Goal: Task Accomplishment & Management: Manage account settings

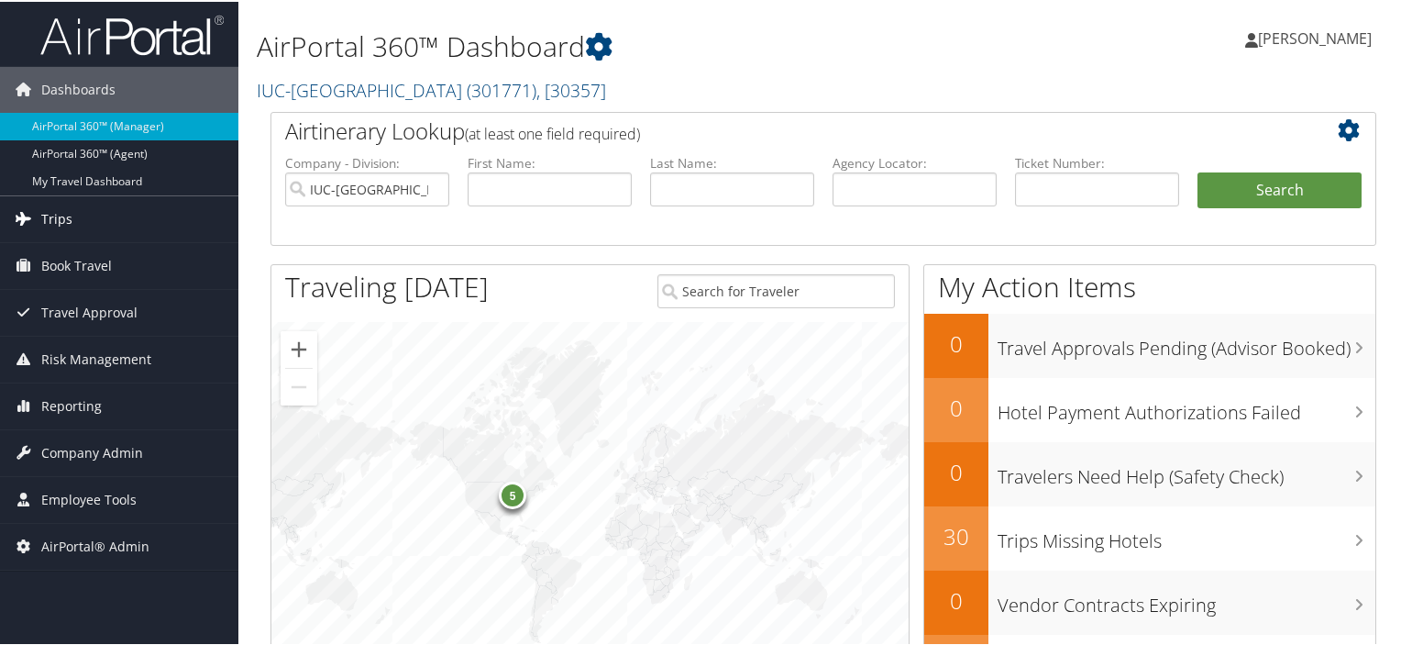
click at [148, 215] on link "Trips" at bounding box center [119, 217] width 238 height 46
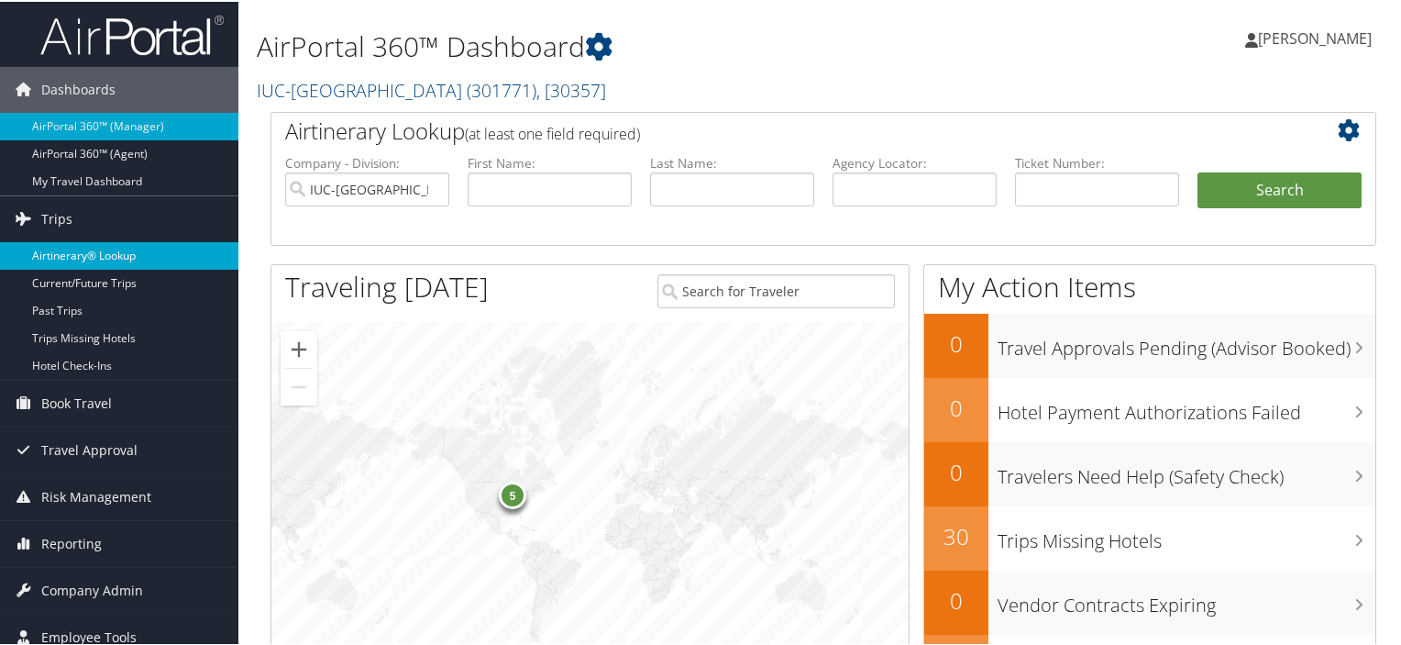
click at [97, 245] on link "Airtinerary® Lookup" at bounding box center [119, 254] width 238 height 28
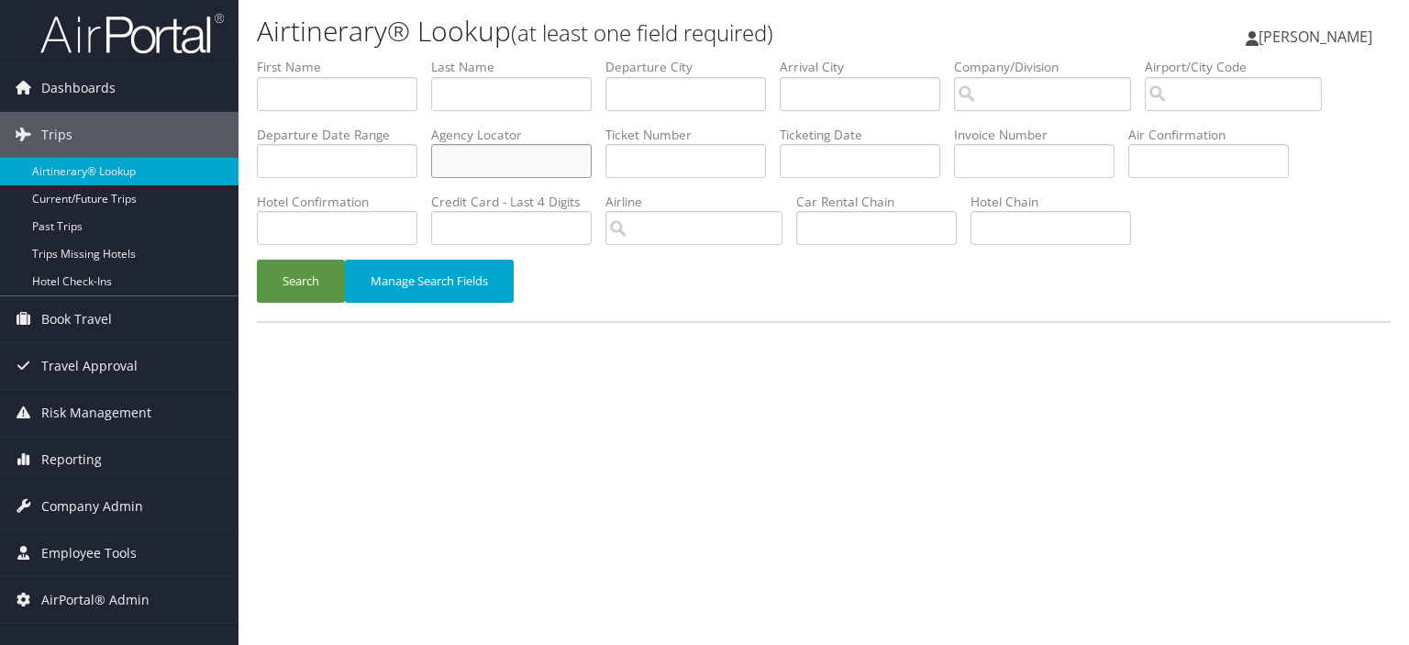
click at [546, 161] on input "text" at bounding box center [511, 161] width 160 height 34
paste input "UIUVZZ"
type input "UIUVZZ"
click at [312, 272] on button "Search" at bounding box center [301, 281] width 88 height 43
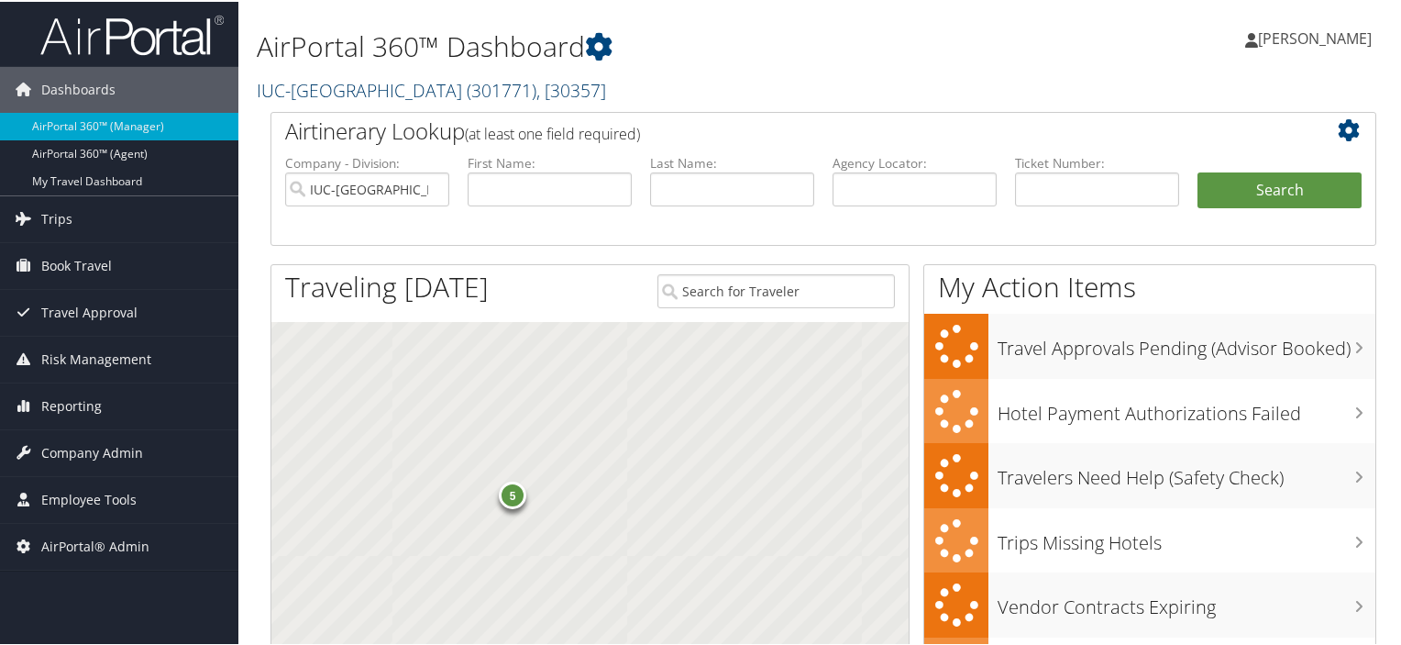
click at [355, 87] on link "IUC-Kent State University ( 301771 ) , [ 30357 ]" at bounding box center [431, 88] width 349 height 25
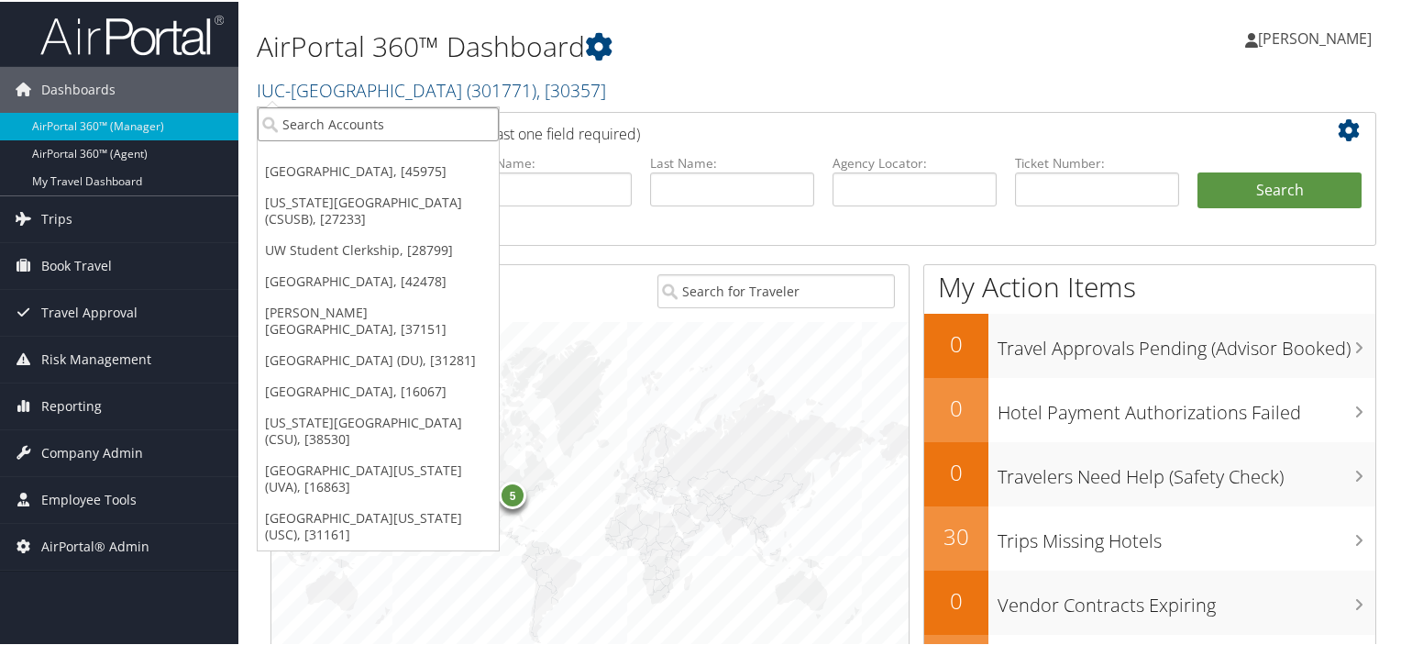
click at [341, 116] on input "search" at bounding box center [378, 122] width 241 height 34
type input "templ"
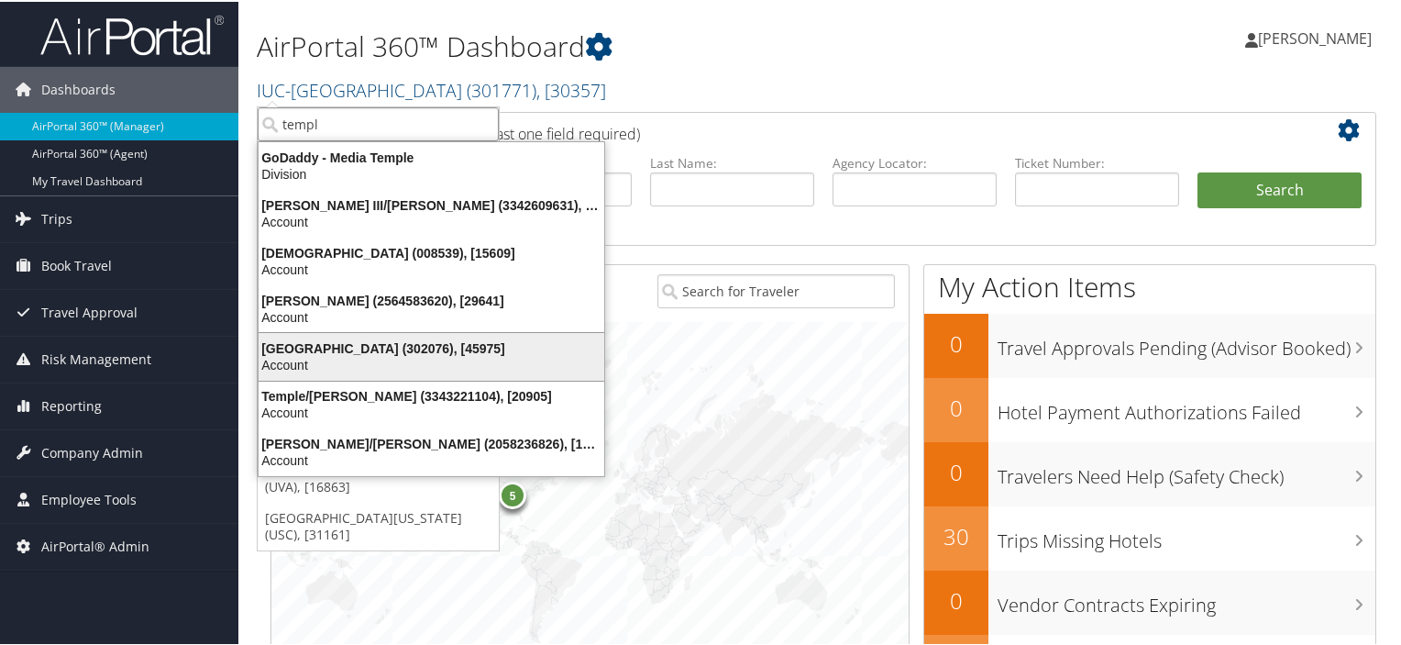
click at [374, 346] on div "Temple University (302076), [45975]" at bounding box center [432, 346] width 368 height 17
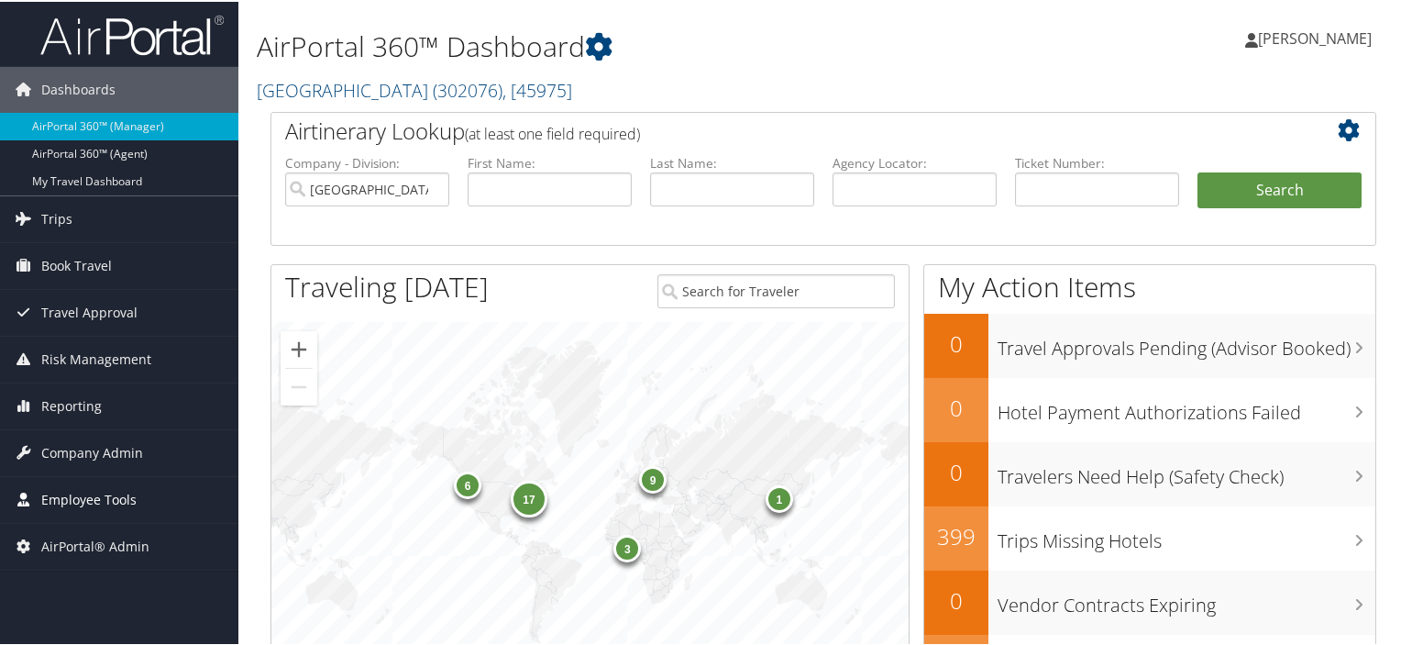
click at [84, 498] on span "Employee Tools" at bounding box center [88, 498] width 95 height 46
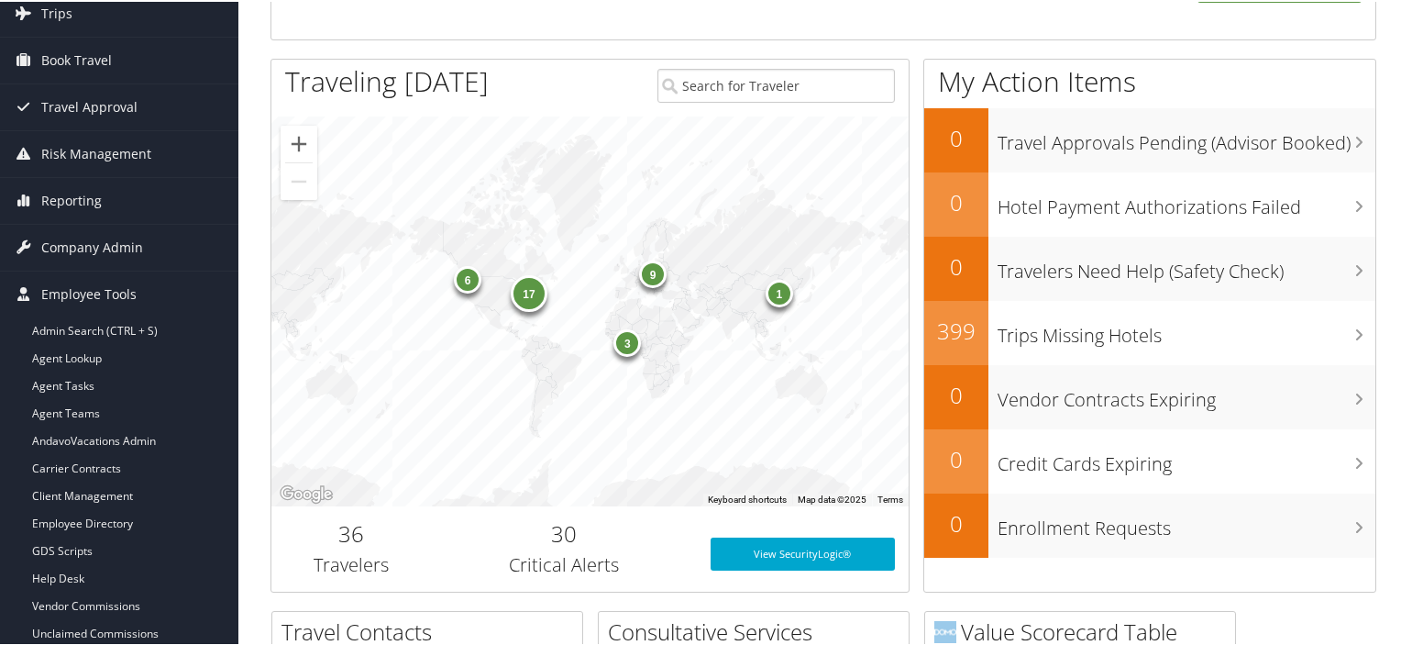
scroll to position [242, 0]
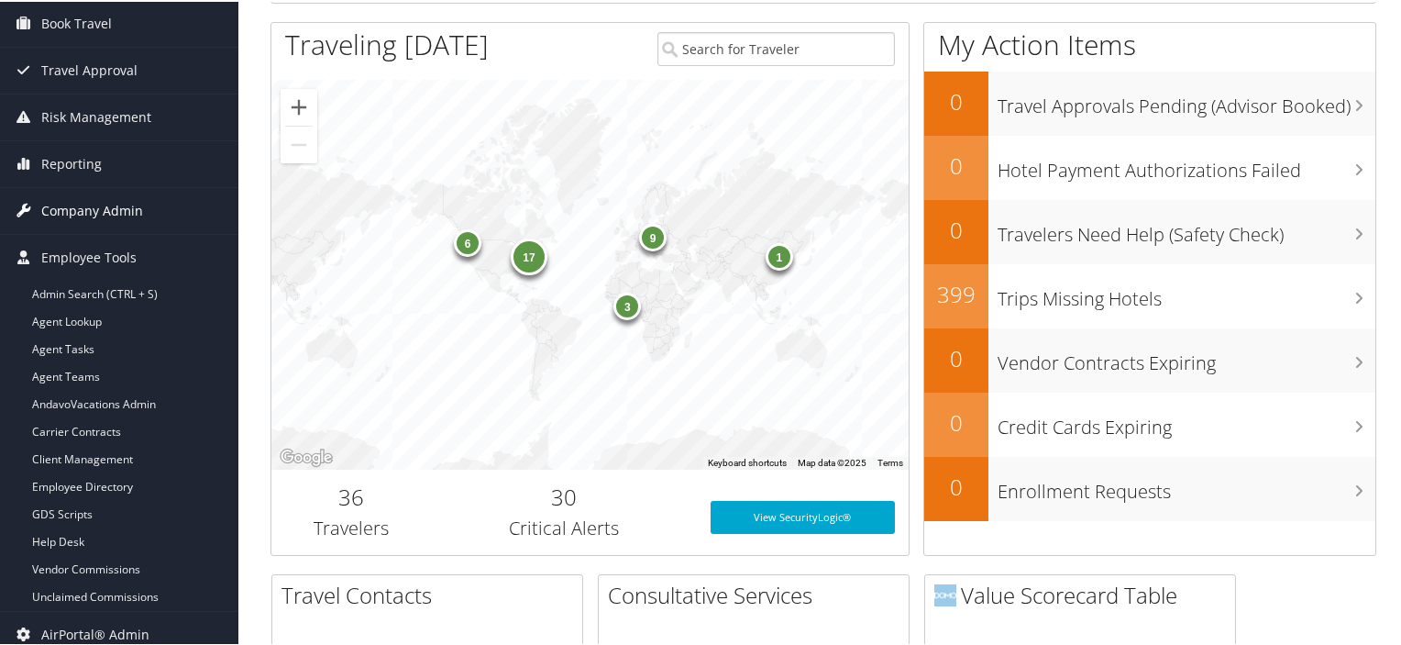
click at [84, 214] on span "Company Admin" at bounding box center [92, 209] width 102 height 46
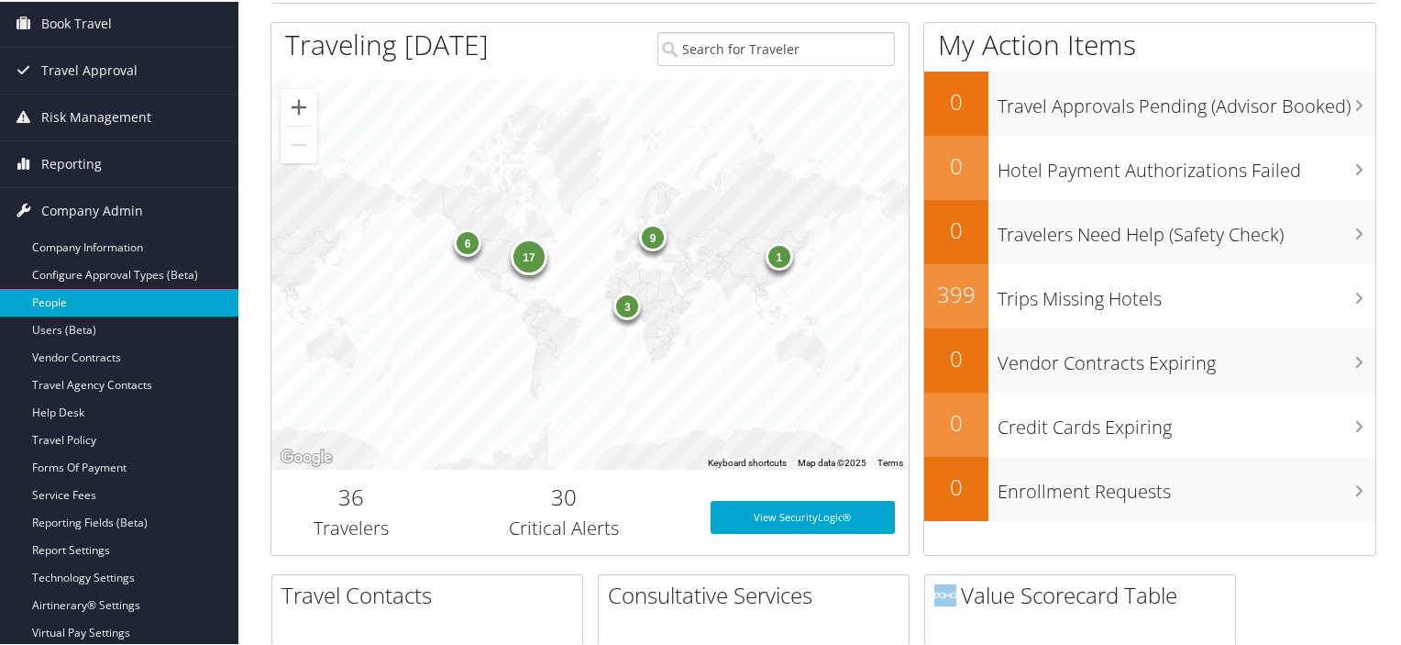
click at [50, 308] on link "People" at bounding box center [119, 301] width 238 height 28
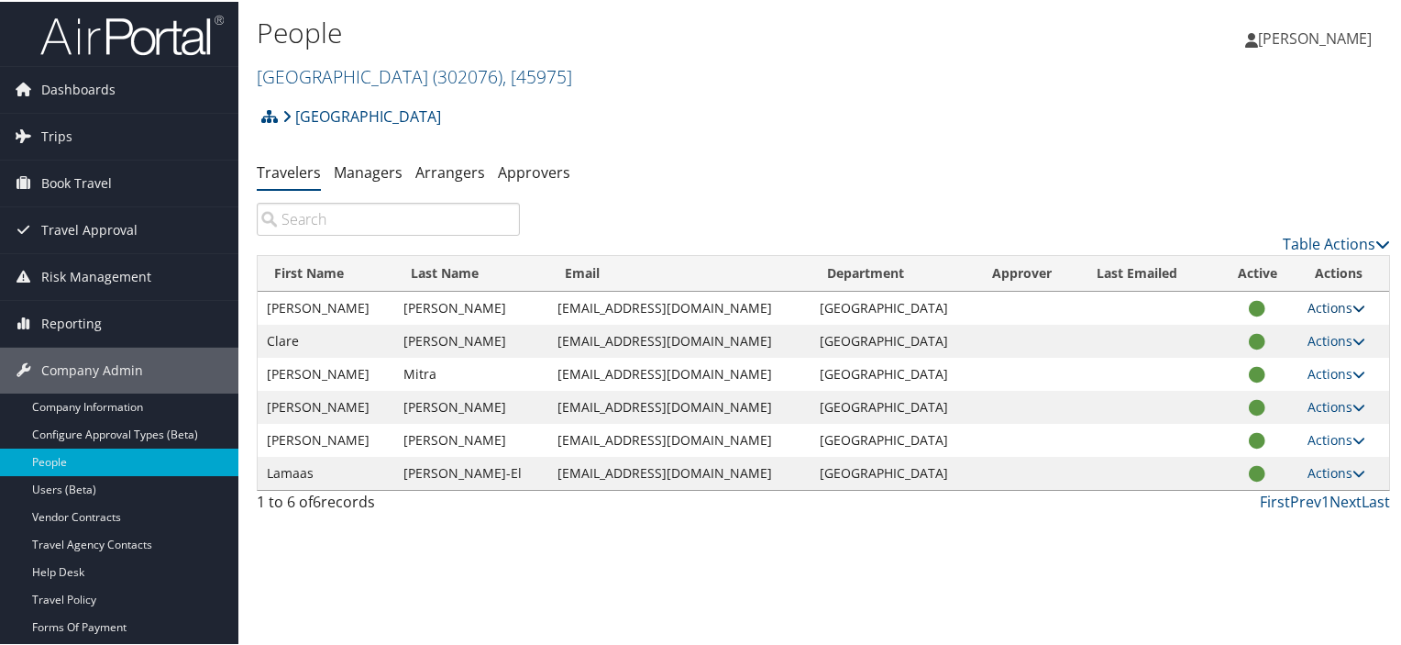
click at [1321, 315] on td "Actions User Settings View Profile User Technology Settings Add Note Edit Notes…" at bounding box center [1344, 306] width 91 height 33
click at [1310, 304] on link "Actions" at bounding box center [1337, 305] width 58 height 17
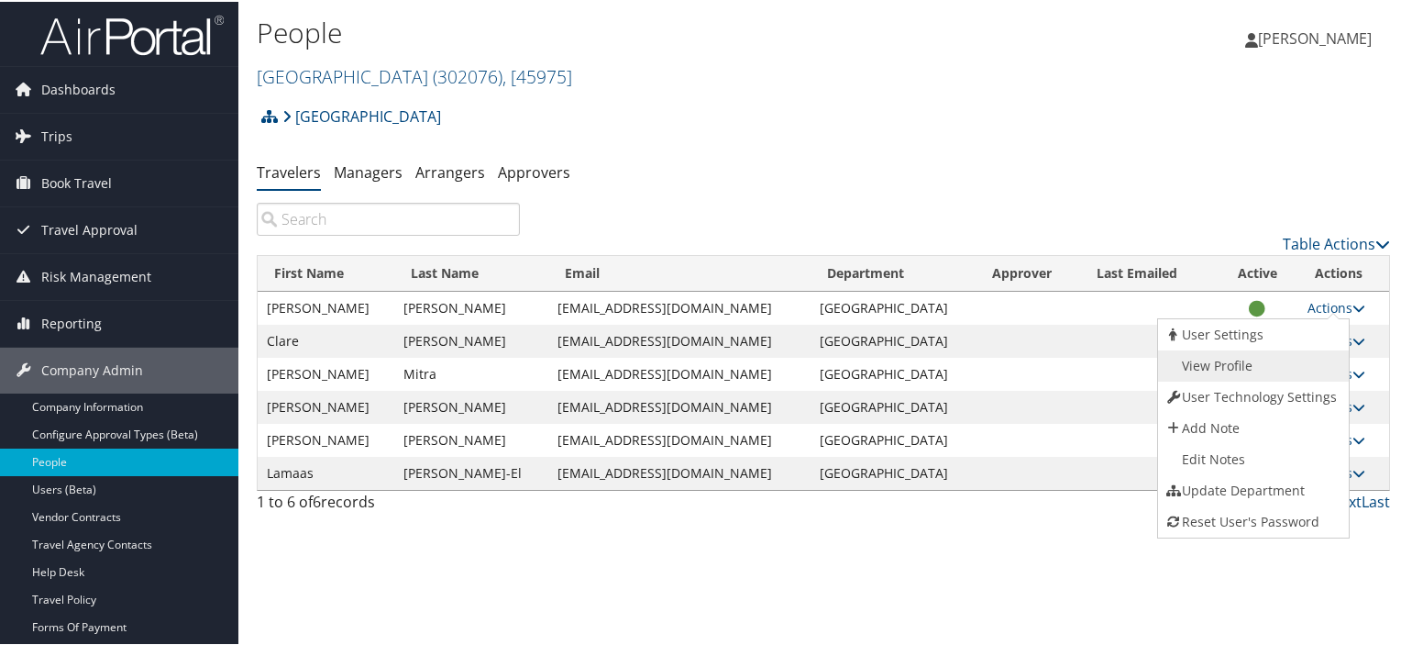
click at [1219, 368] on link "View Profile" at bounding box center [1251, 364] width 186 height 31
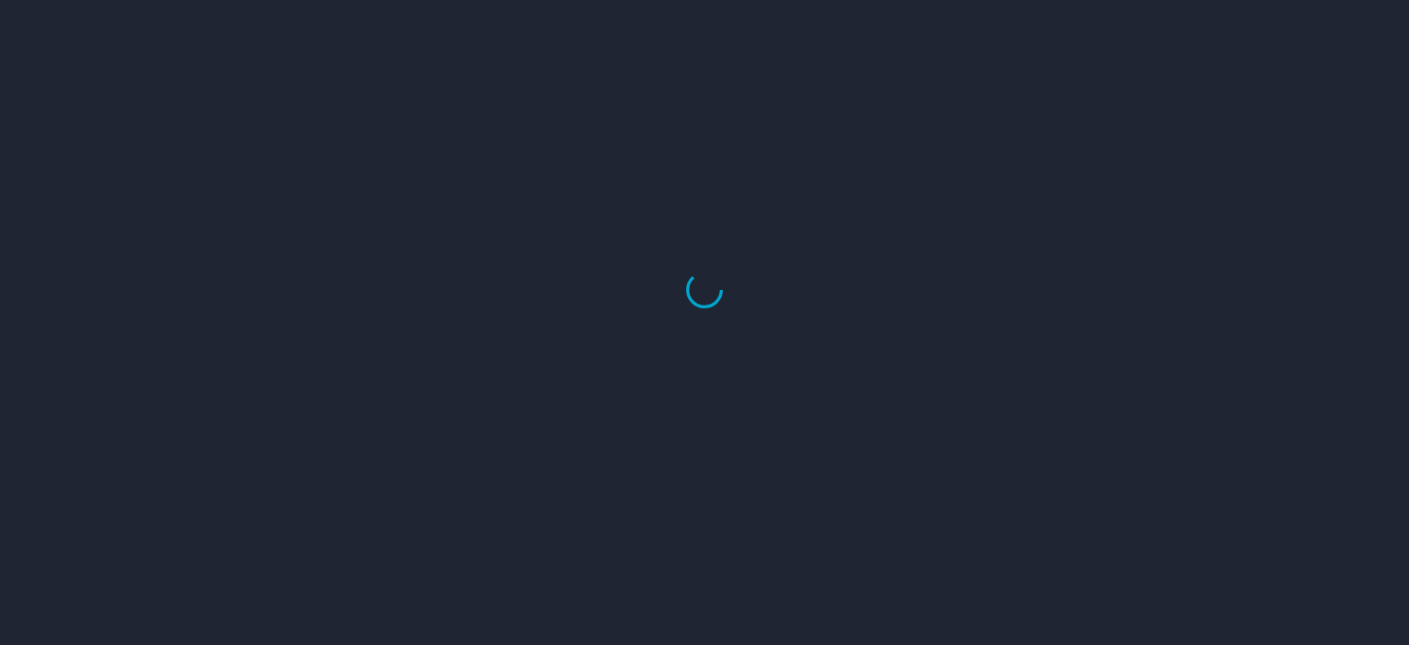
select select "US"
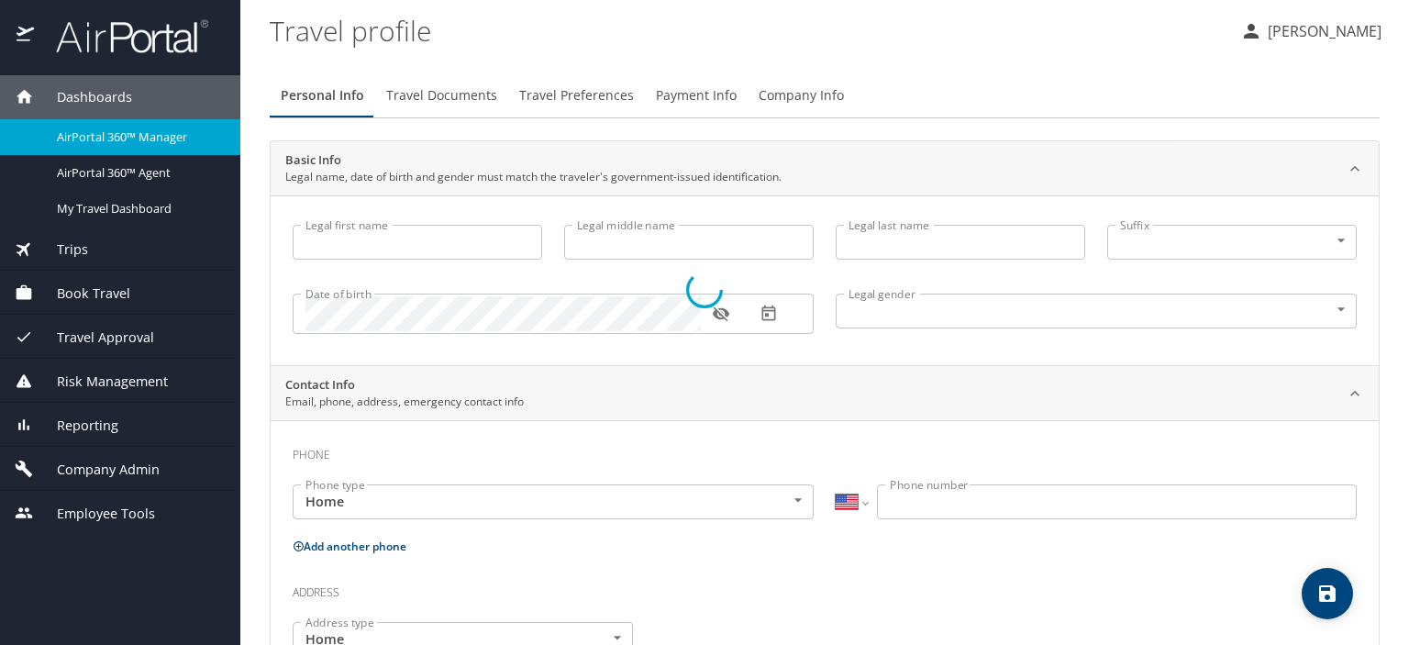
type input "Brandon"
type input "C"
type input "Johnson"
type input "Male"
select select "US"
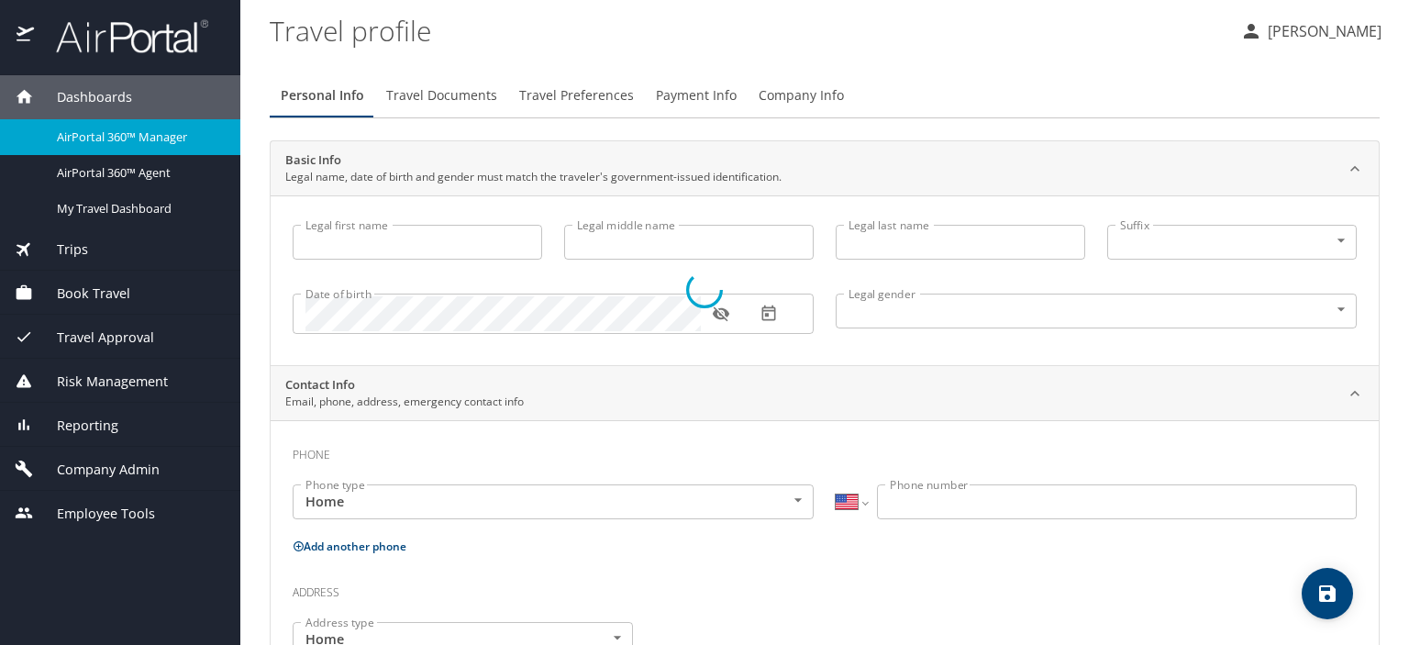
select select "PL"
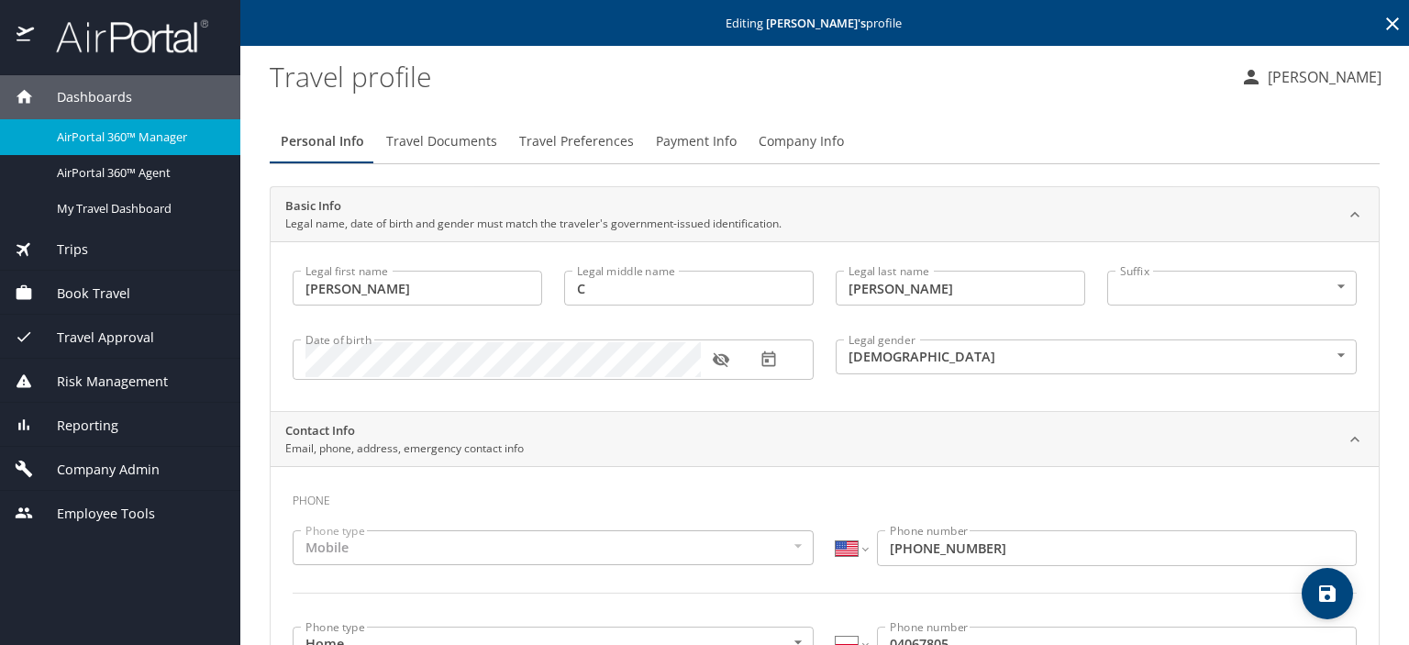
click at [804, 150] on span "Company Info" at bounding box center [800, 141] width 85 height 23
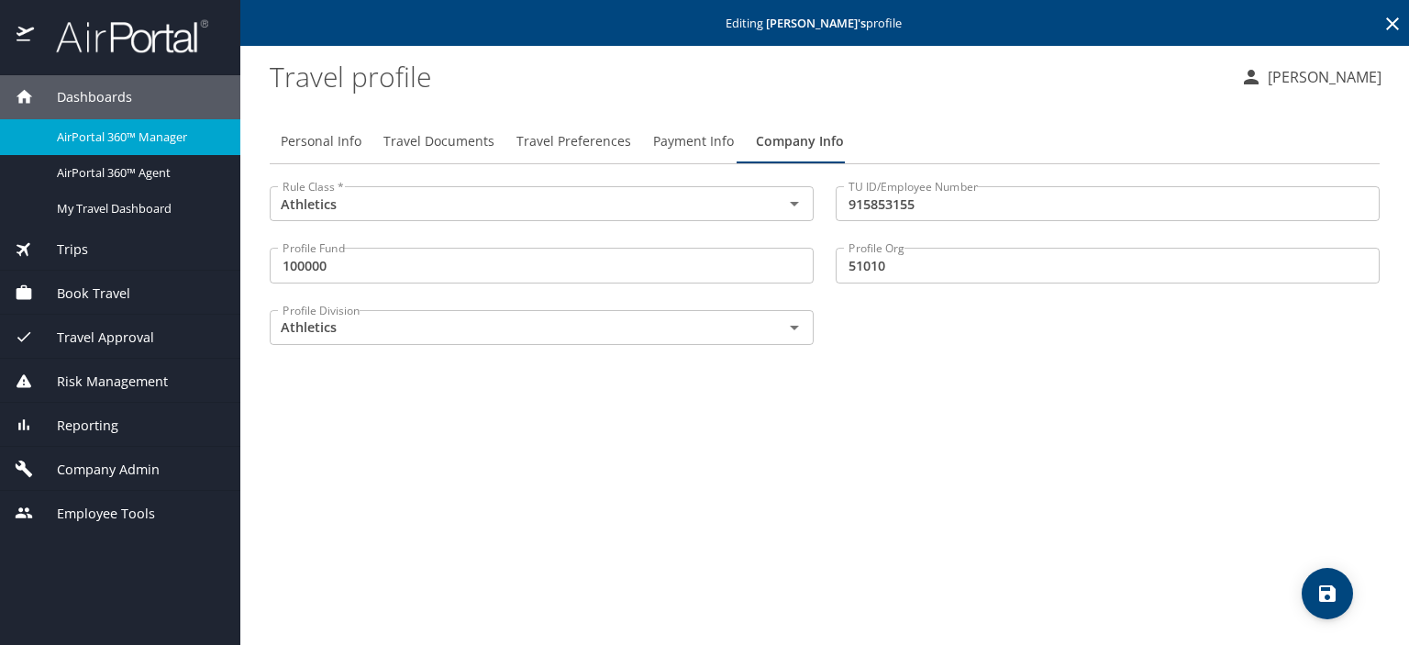
click at [135, 418] on div "Reporting" at bounding box center [120, 425] width 211 height 20
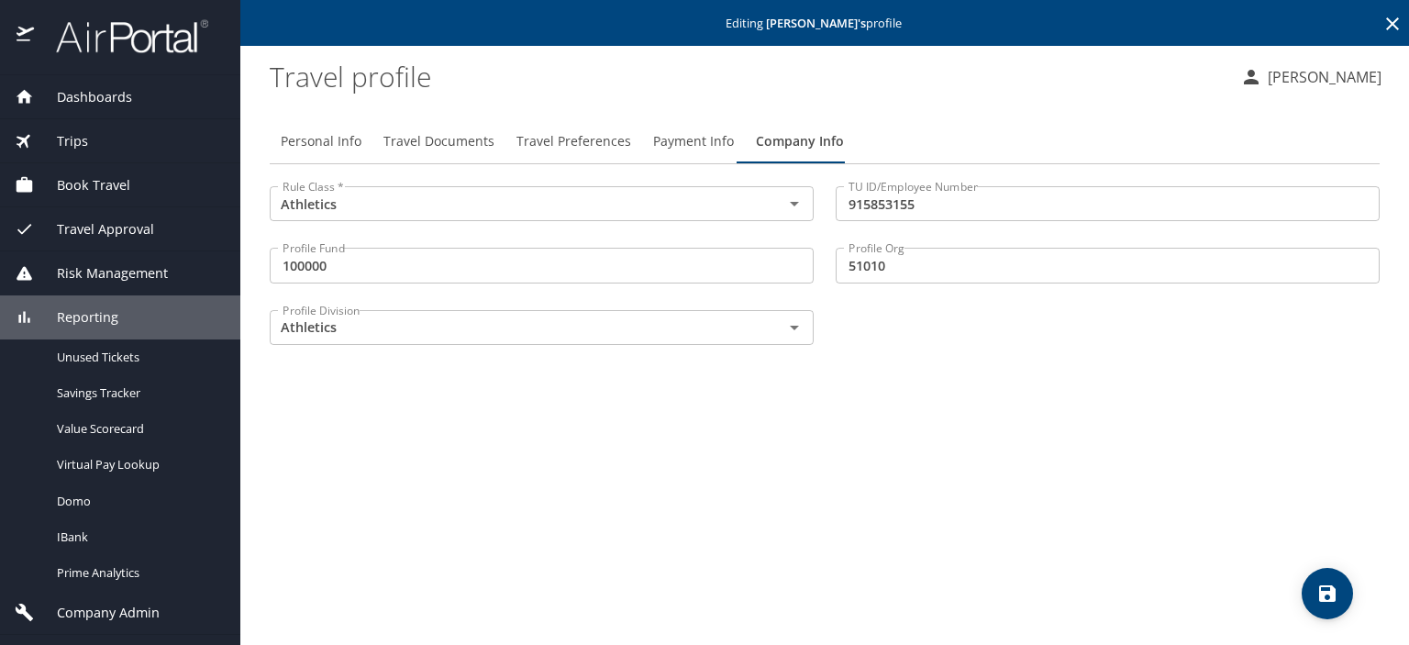
click at [138, 614] on span "Company Admin" at bounding box center [97, 613] width 126 height 20
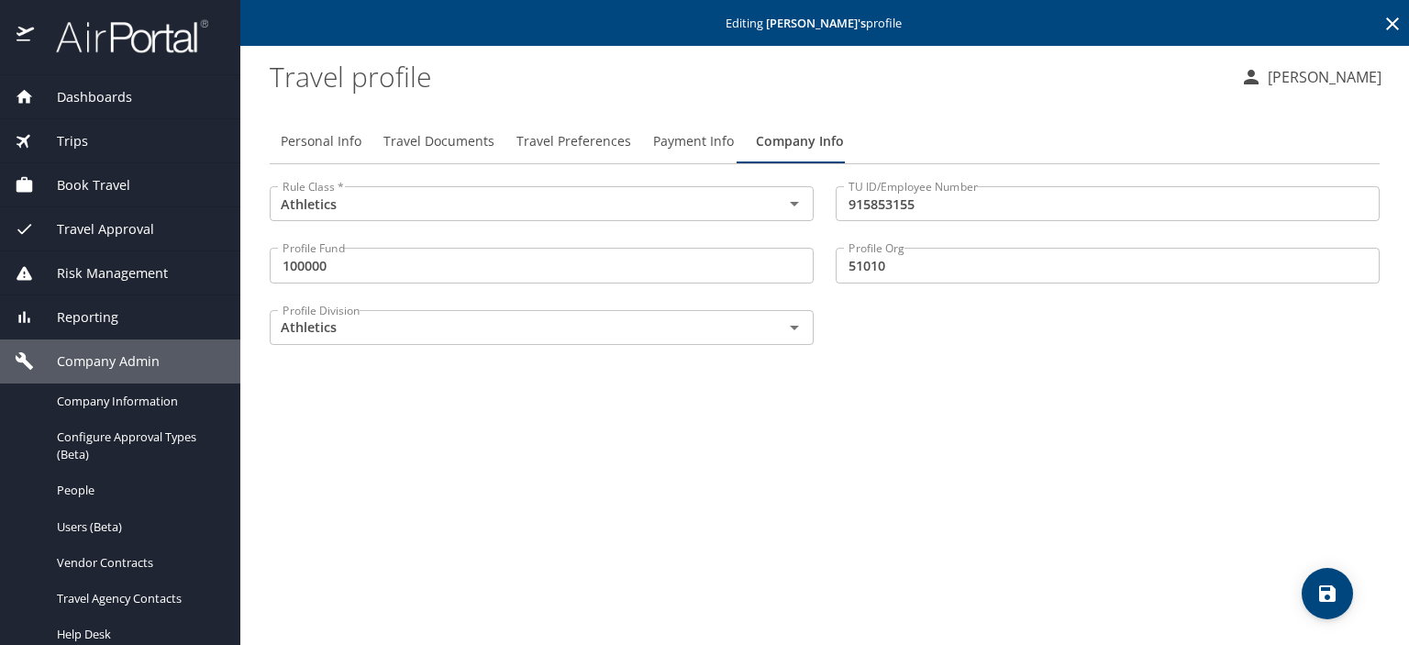
click at [1390, 20] on icon at bounding box center [1392, 24] width 22 height 22
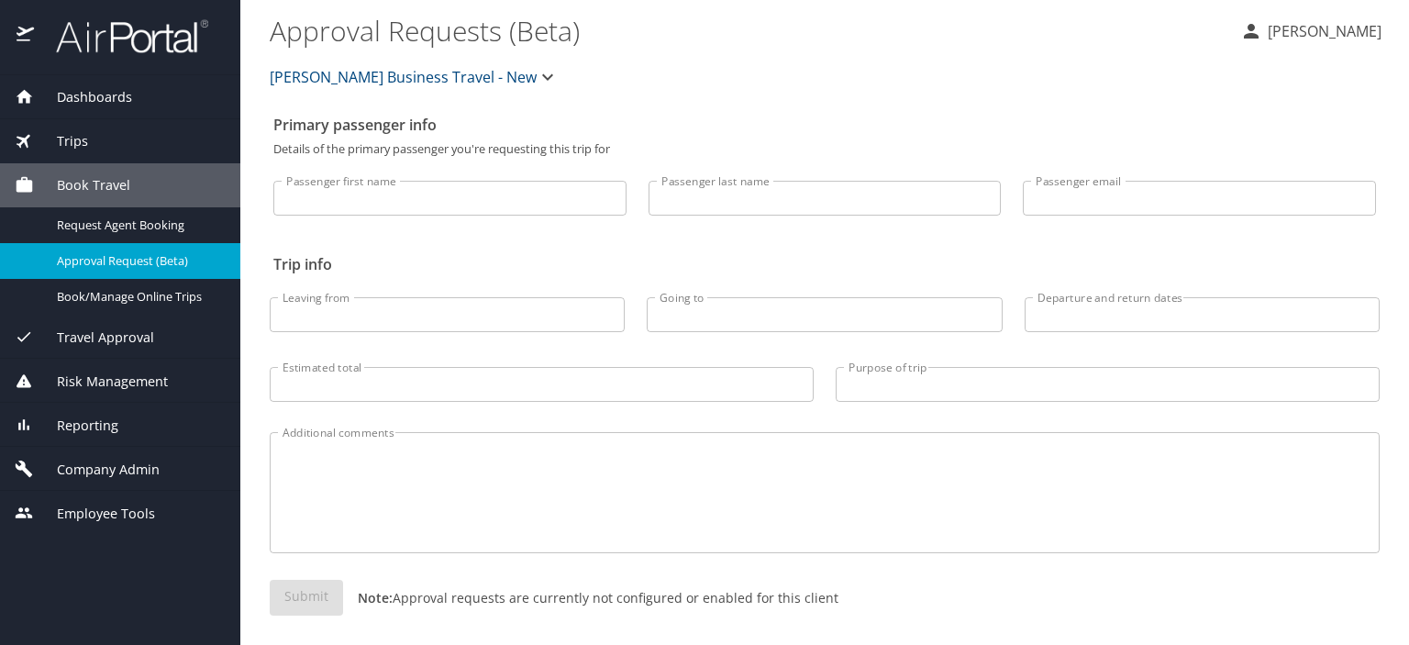
click at [60, 472] on span "Company Admin" at bounding box center [97, 469] width 126 height 20
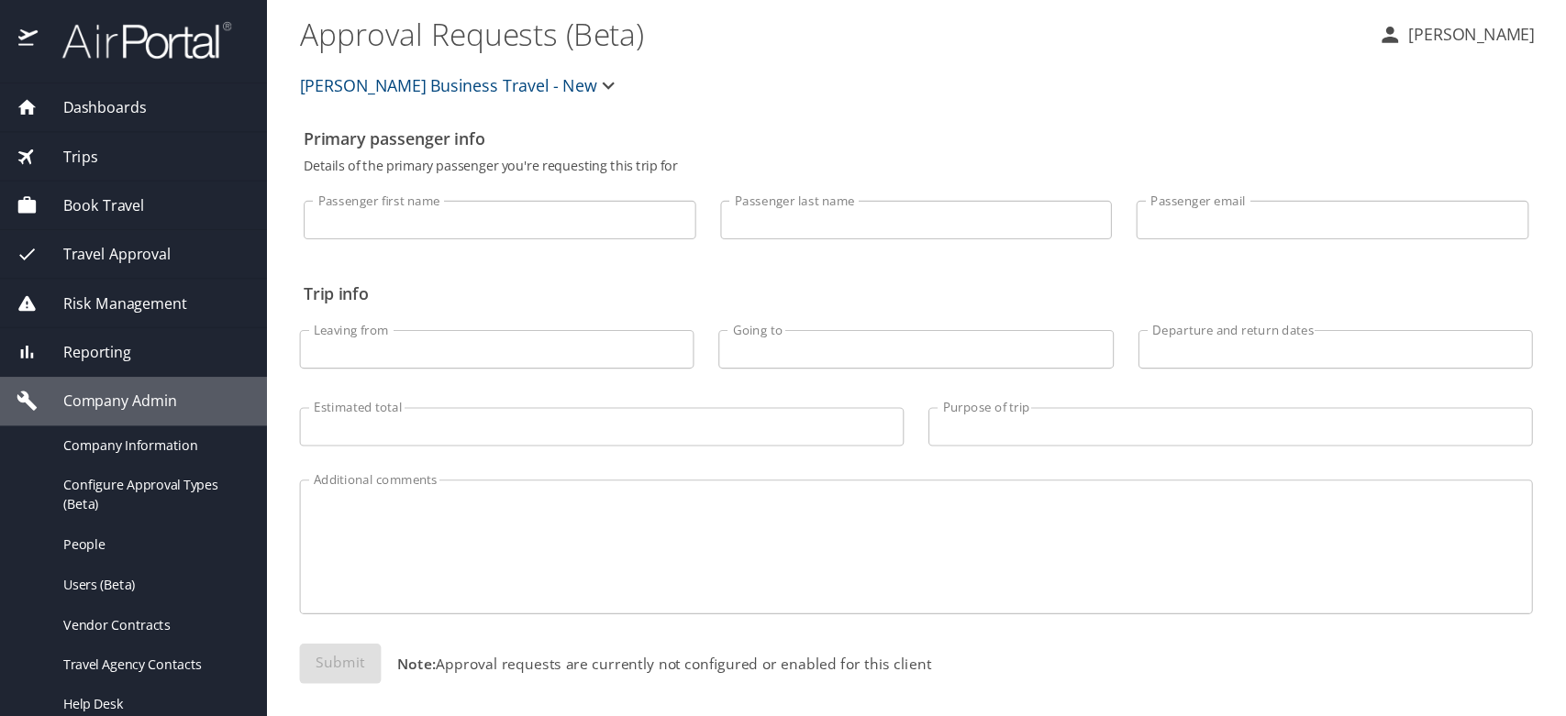
scroll to position [10, 0]
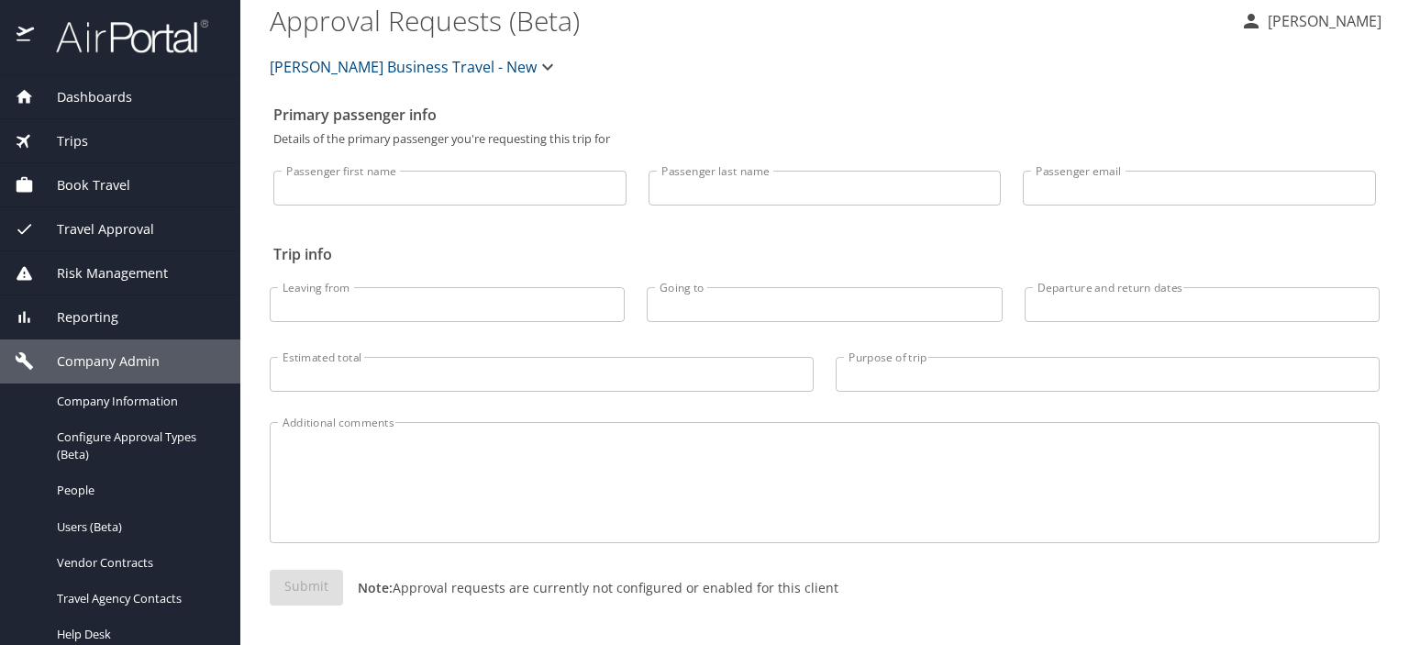
click at [101, 307] on span "Reporting" at bounding box center [76, 317] width 84 height 20
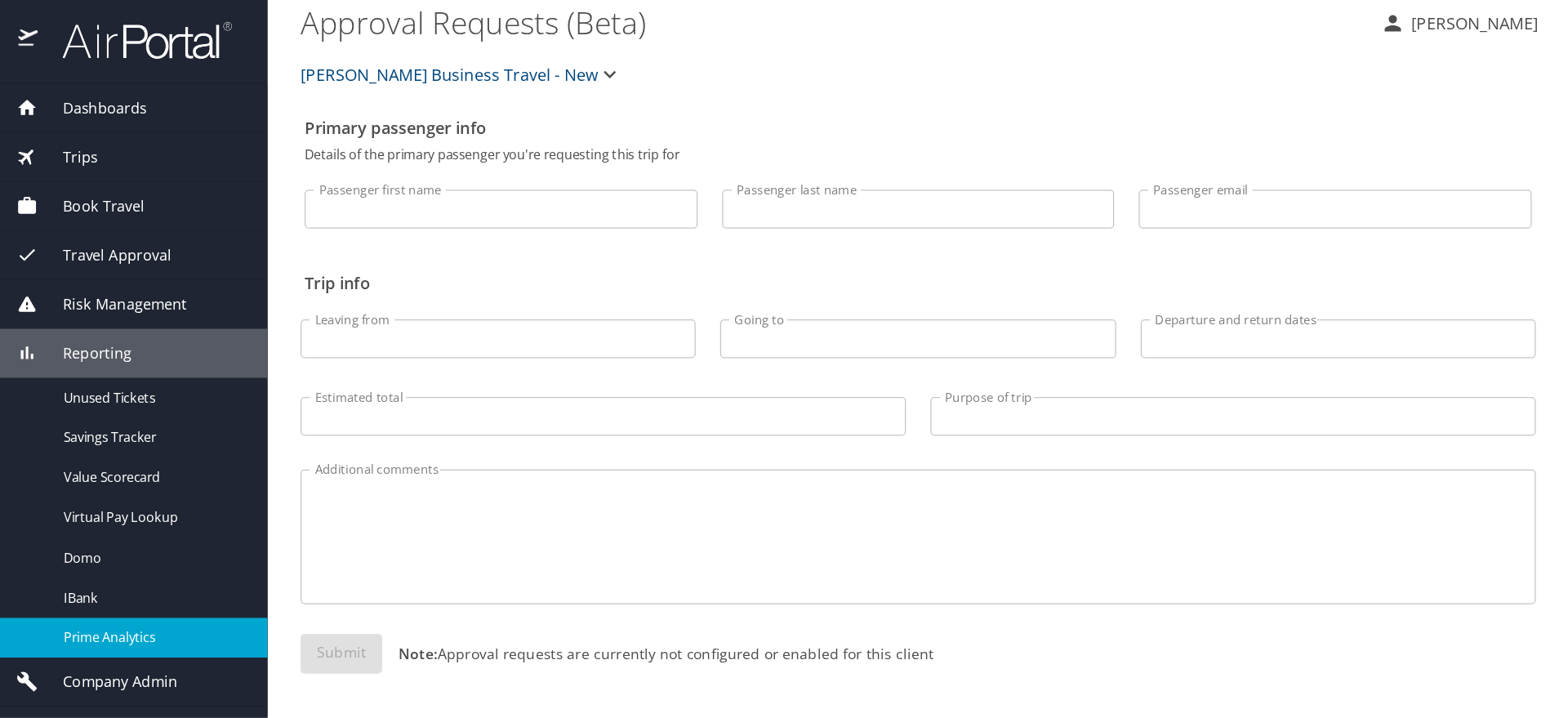
scroll to position [0, 0]
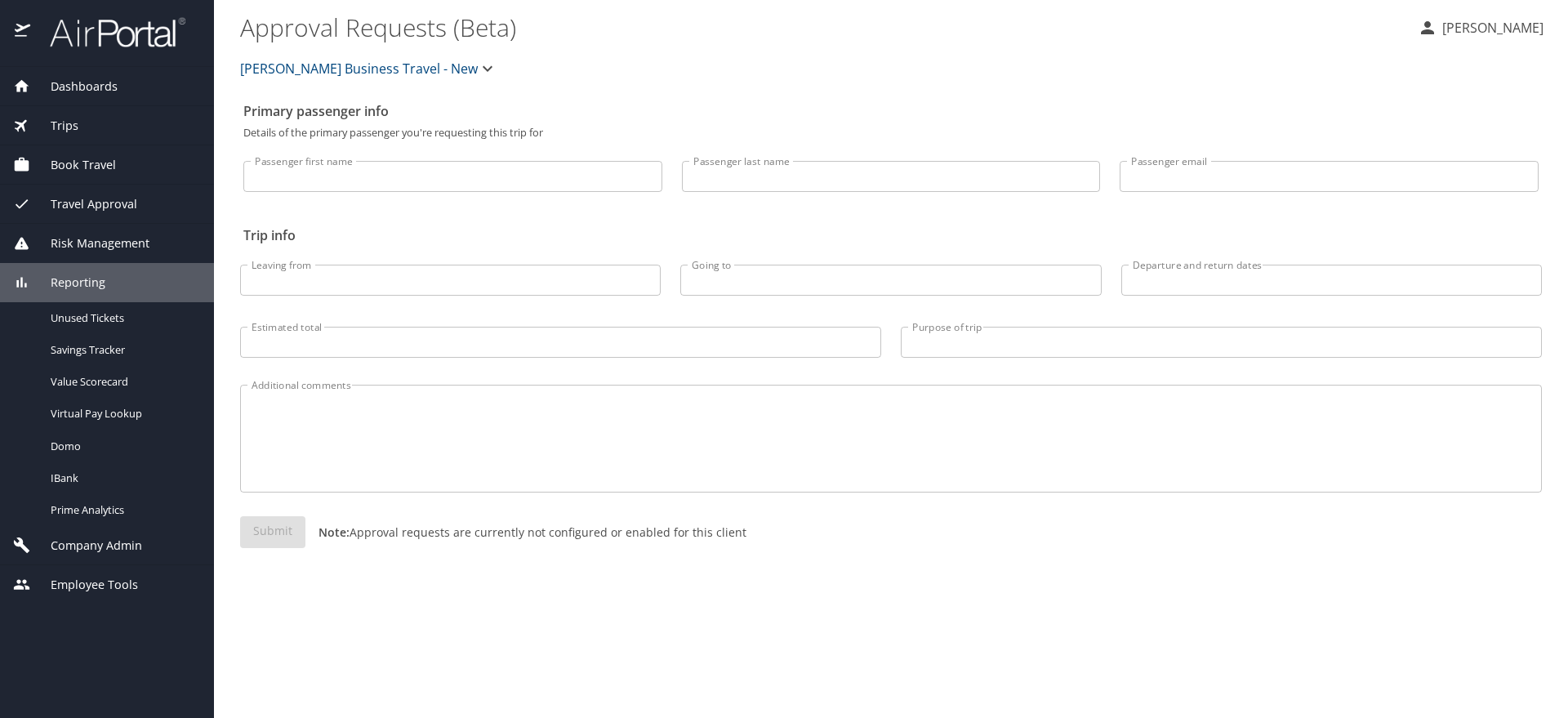
click at [96, 276] on span "Reporting" at bounding box center [68, 282] width 75 height 18
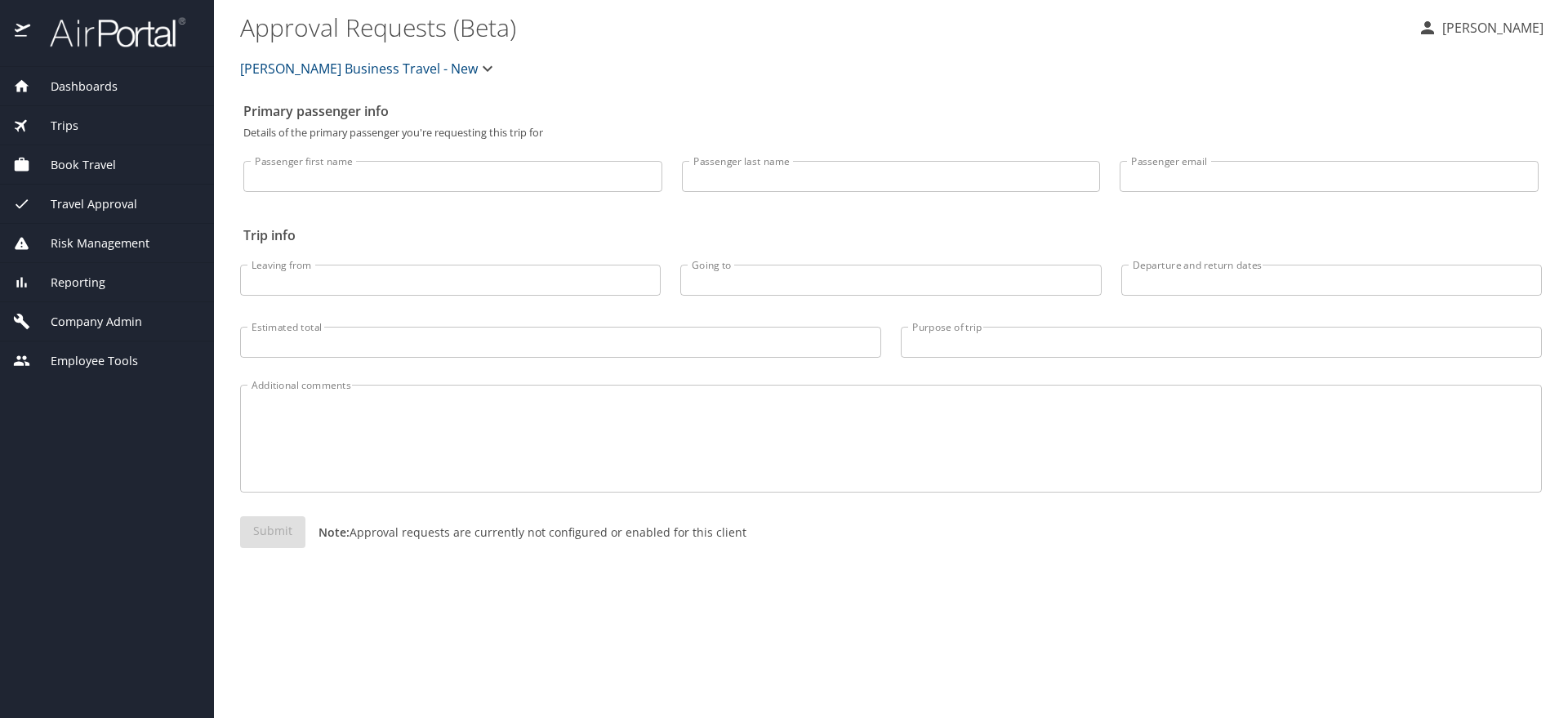
click at [85, 322] on span "Company Admin" at bounding box center [86, 322] width 112 height 18
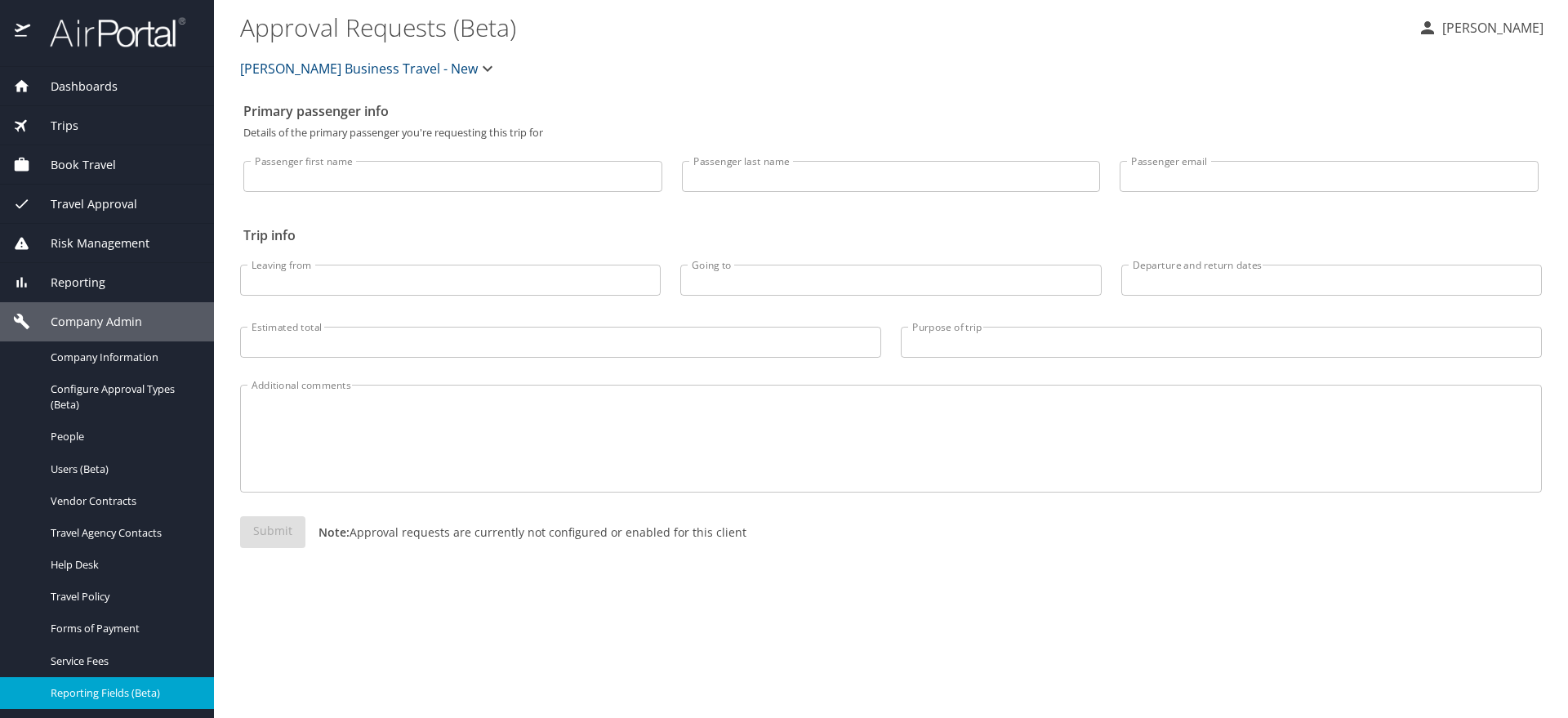
click at [138, 574] on span "Reporting Fields (Beta)" at bounding box center [122, 692] width 143 height 15
